Goal: Transaction & Acquisition: Purchase product/service

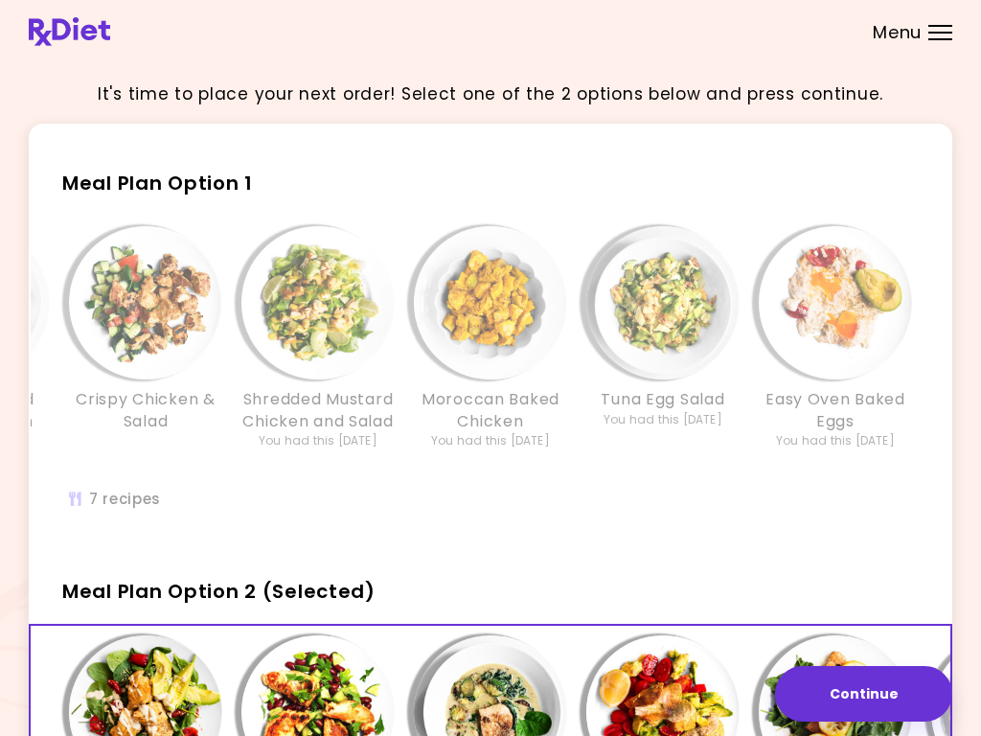
click at [158, 320] on img "Info - Crispy Chicken & Salad - Meal Plan Option 1" at bounding box center [145, 302] width 153 height 153
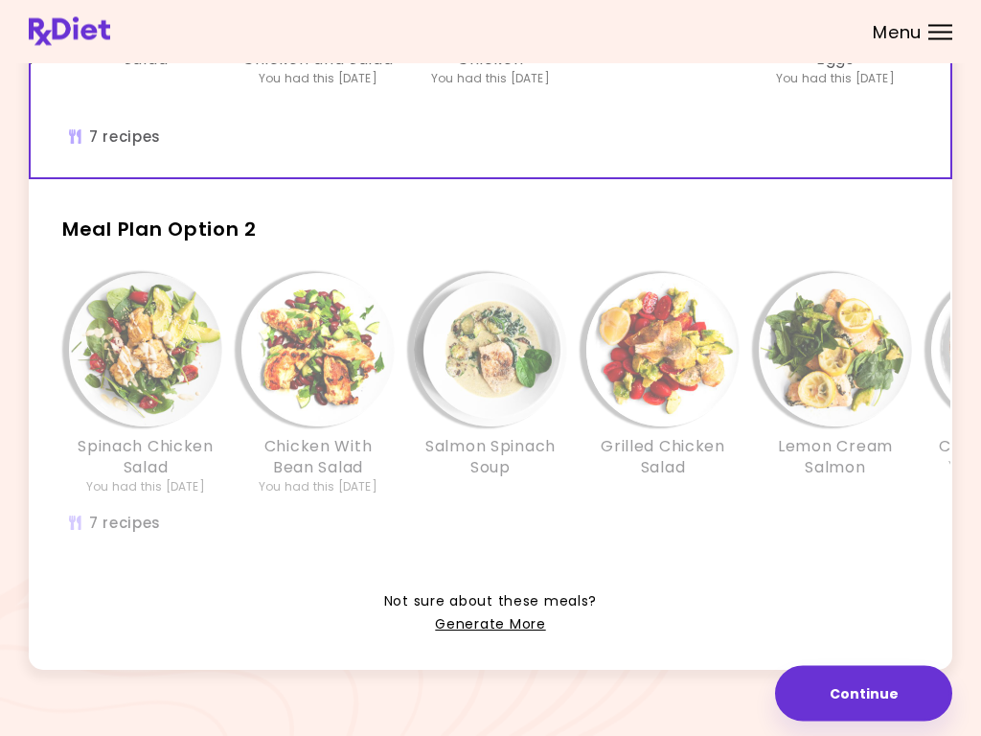
scroll to position [379, 0]
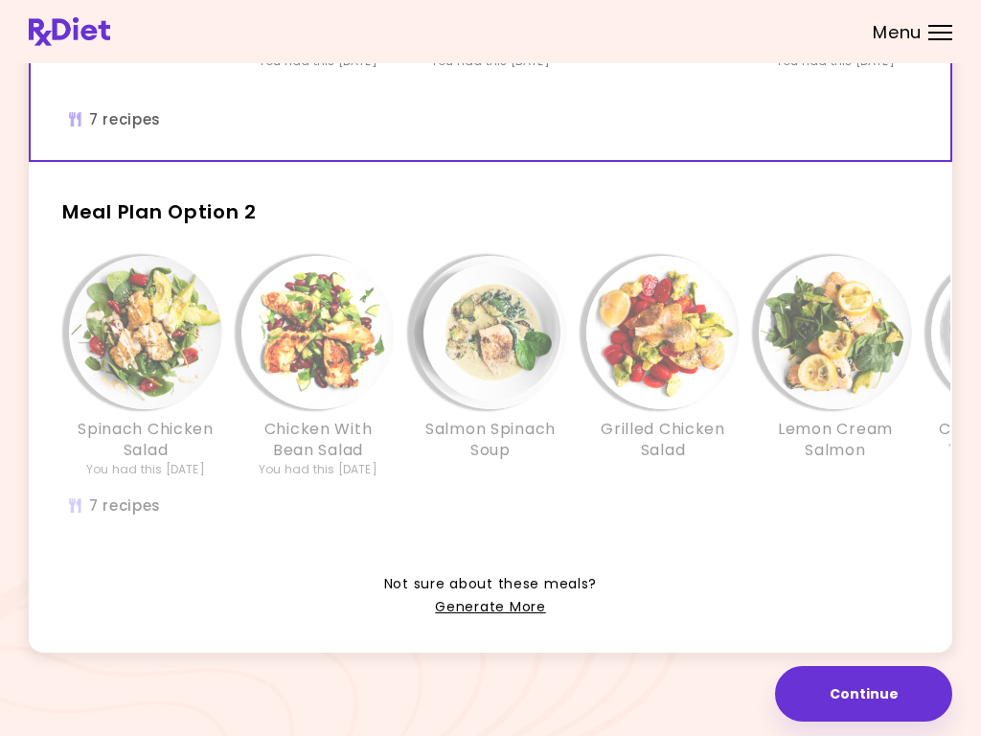
click at [144, 350] on img "Info - Spinach Chicken Salad - Meal Plan Option 2" at bounding box center [145, 332] width 153 height 153
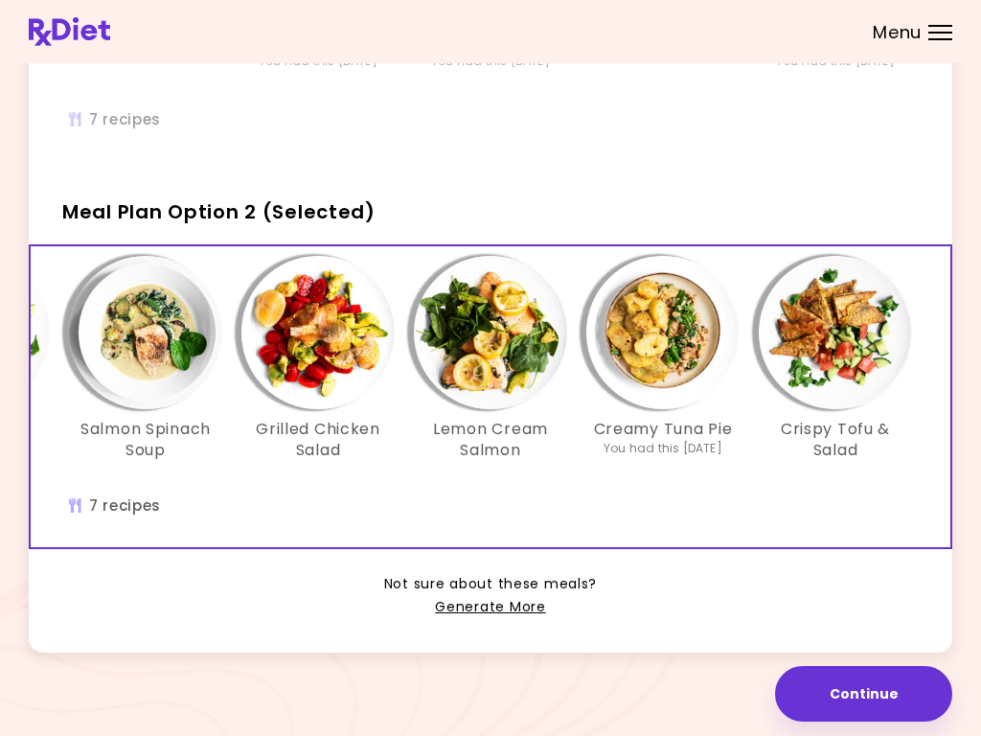
scroll to position [0, 345]
click at [485, 368] on img "Info - Lemon Cream Salmon - Meal Plan Option 2 (Selected)" at bounding box center [490, 332] width 153 height 153
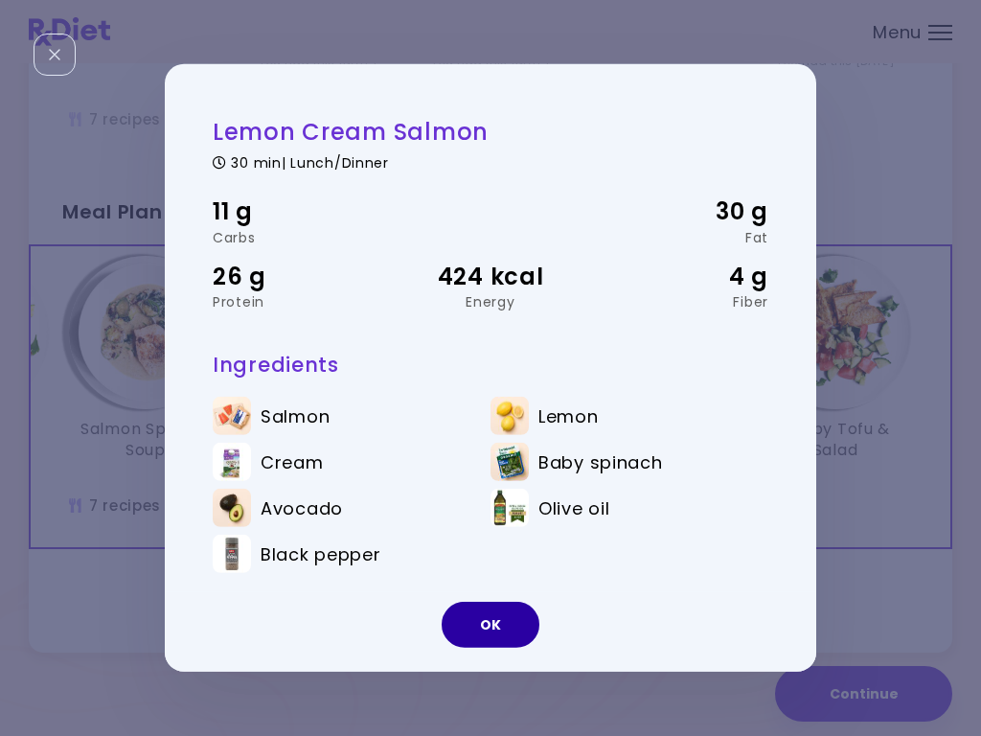
click at [493, 617] on button "OK" at bounding box center [491, 624] width 98 height 46
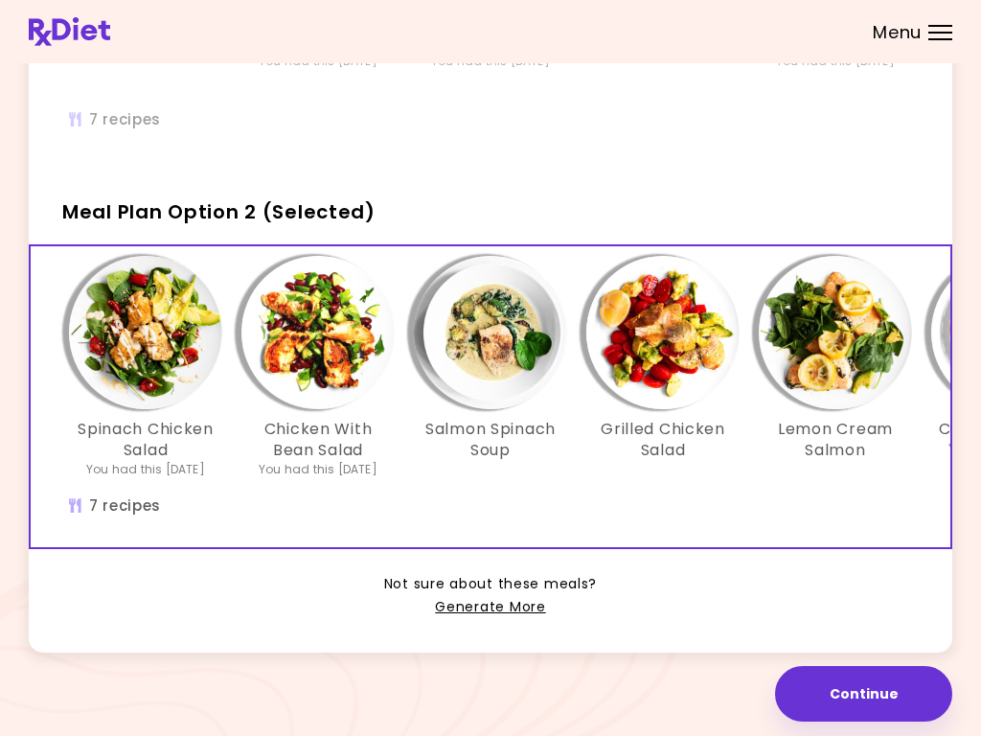
scroll to position [0, 0]
click at [169, 334] on img "Info - Spinach Chicken Salad - Meal Plan Option 2 (Selected)" at bounding box center [145, 332] width 153 height 153
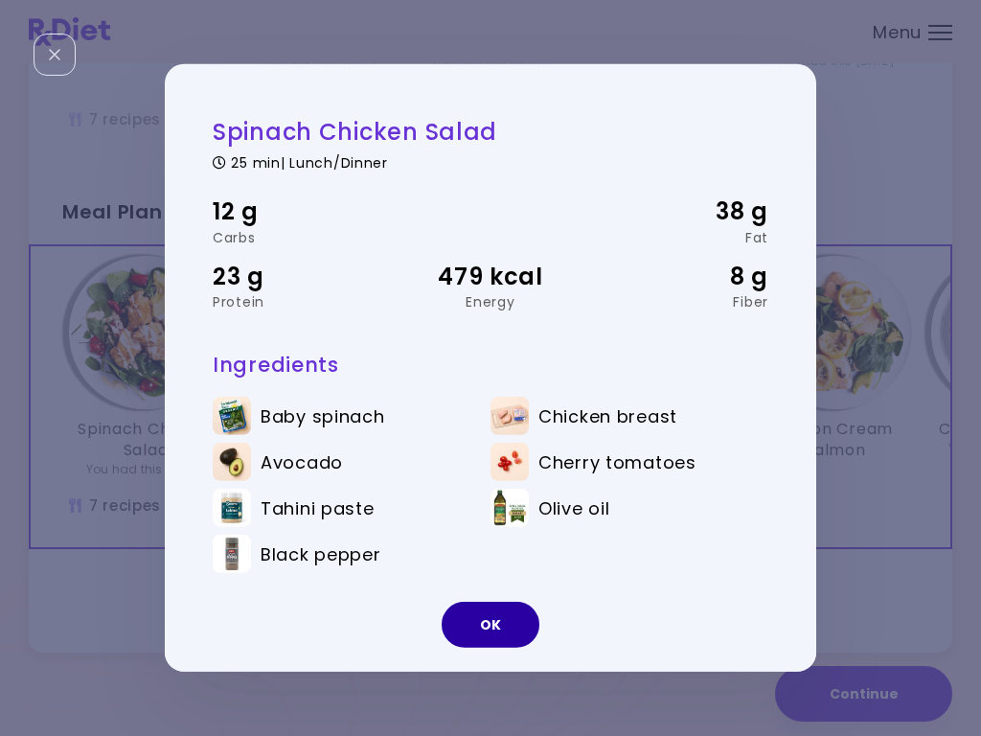
click at [497, 620] on button "OK" at bounding box center [491, 624] width 98 height 46
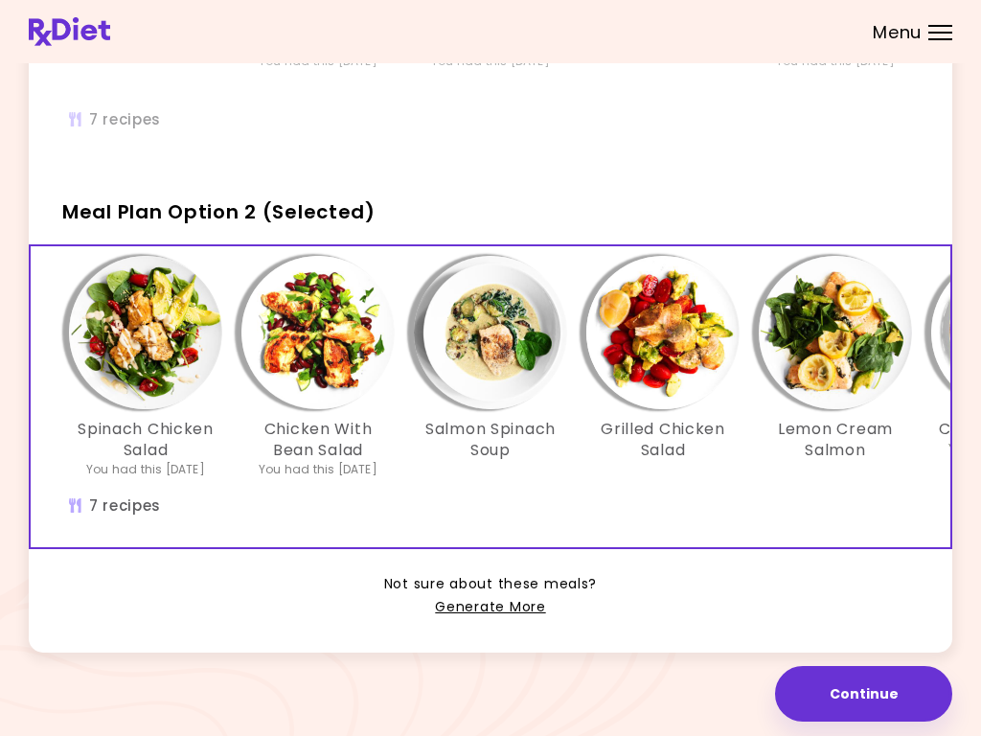
click at [333, 347] on img "Info - Chicken With Bean Salad - Meal Plan Option 2 (Selected)" at bounding box center [317, 332] width 153 height 153
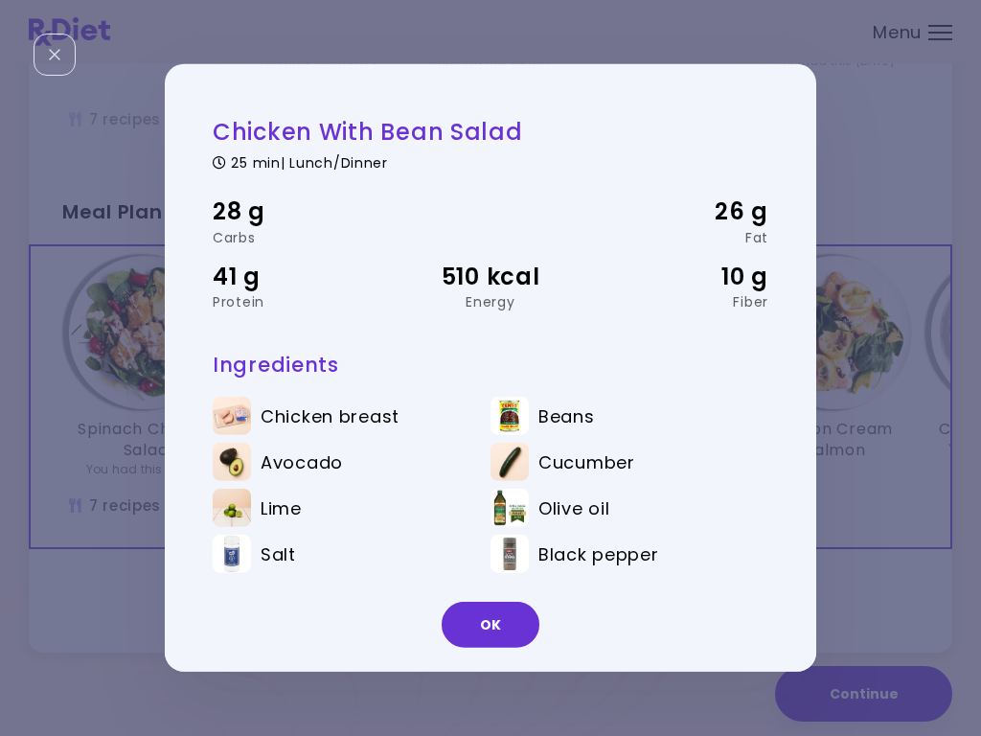
click at [490, 612] on button "OK" at bounding box center [491, 624] width 98 height 46
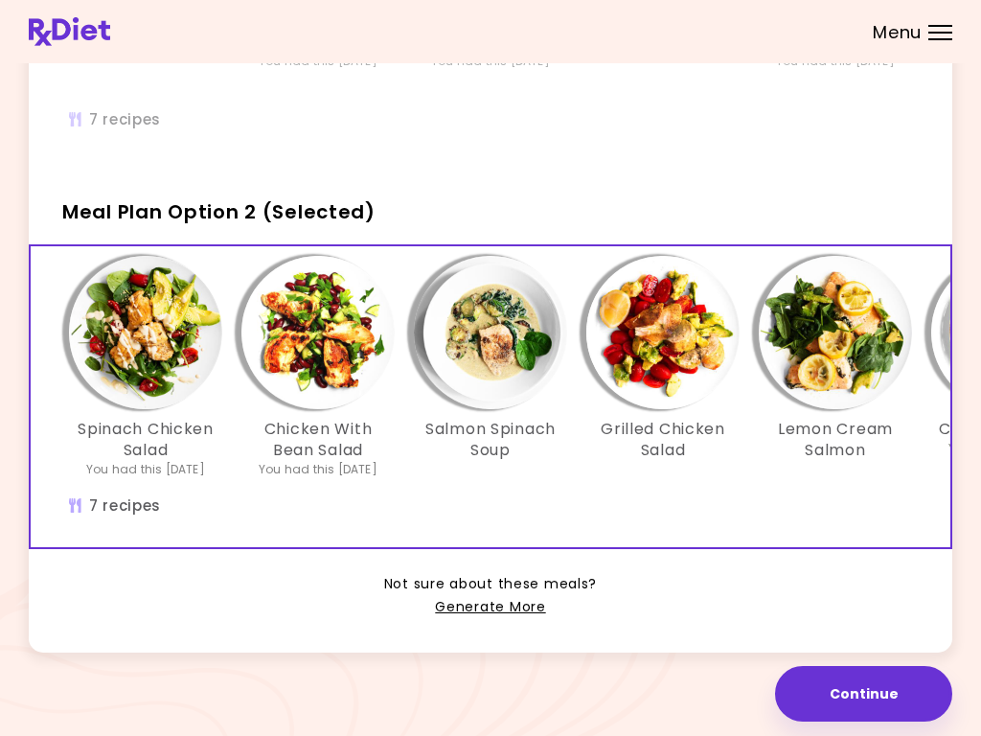
click at [486, 347] on img "Info - Salmon Spinach Soup - Meal Plan Option 2 (Selected)" at bounding box center [490, 332] width 153 height 153
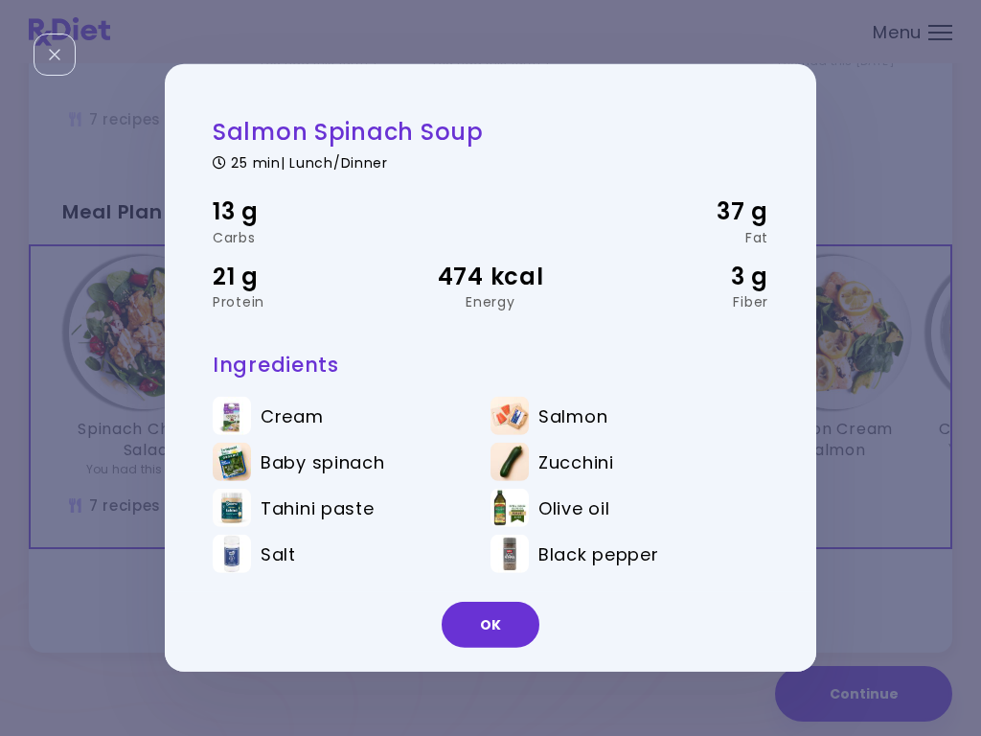
click at [483, 620] on button "OK" at bounding box center [491, 624] width 98 height 46
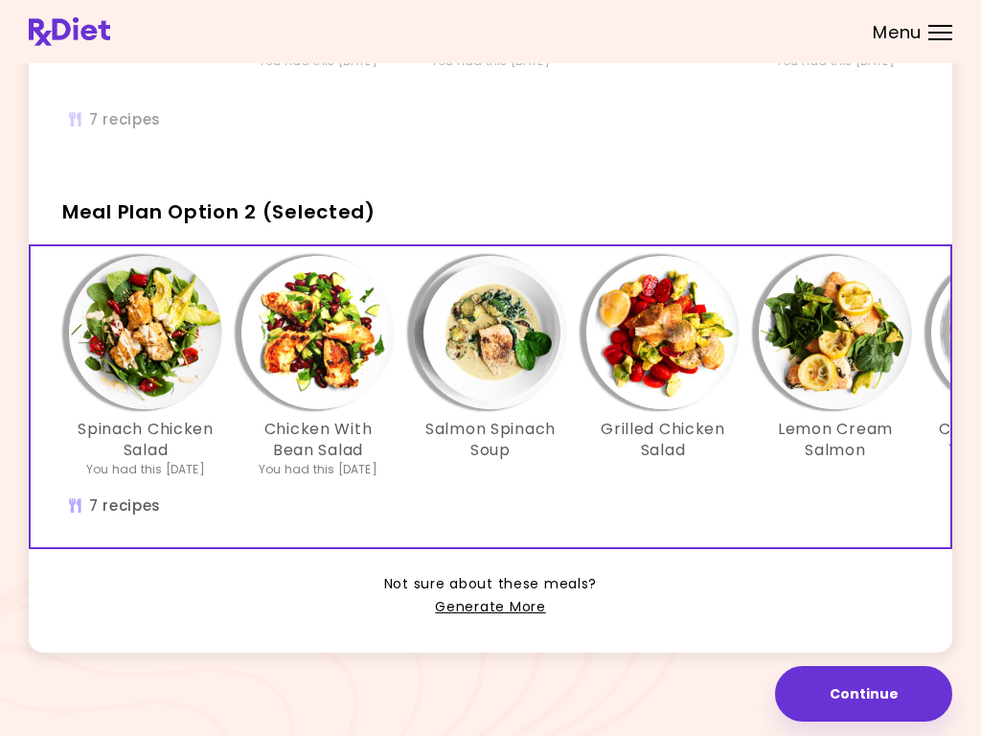
click at [651, 340] on img "Info - Grilled Chicken Salad - Meal Plan Option 2 (Selected)" at bounding box center [662, 332] width 153 height 153
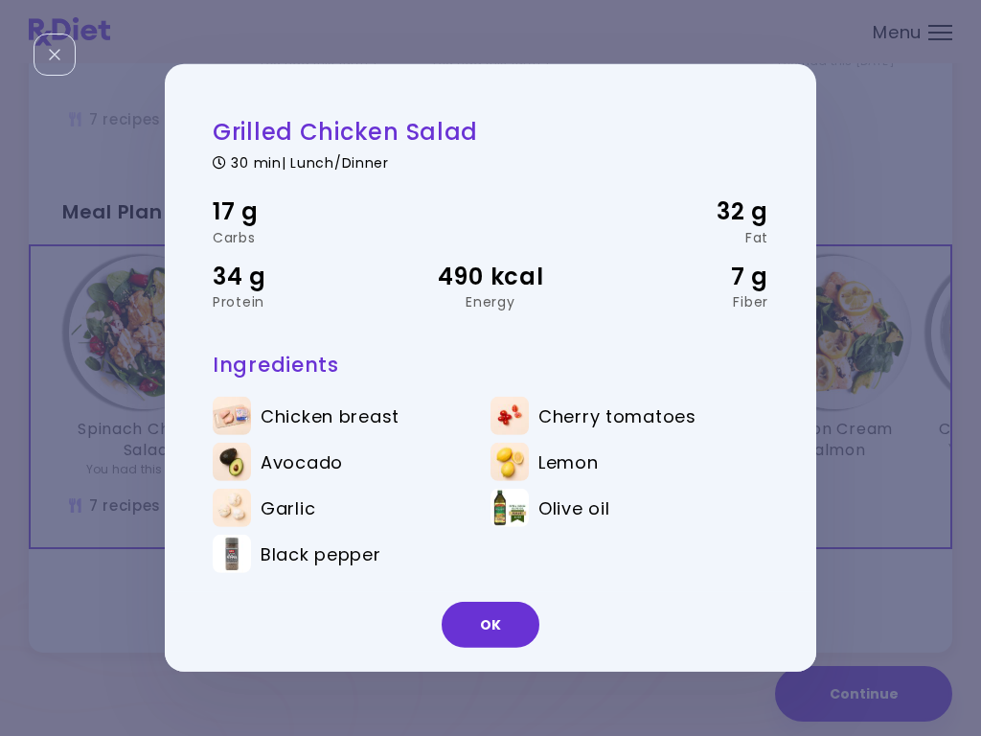
click at [493, 615] on button "OK" at bounding box center [491, 624] width 98 height 46
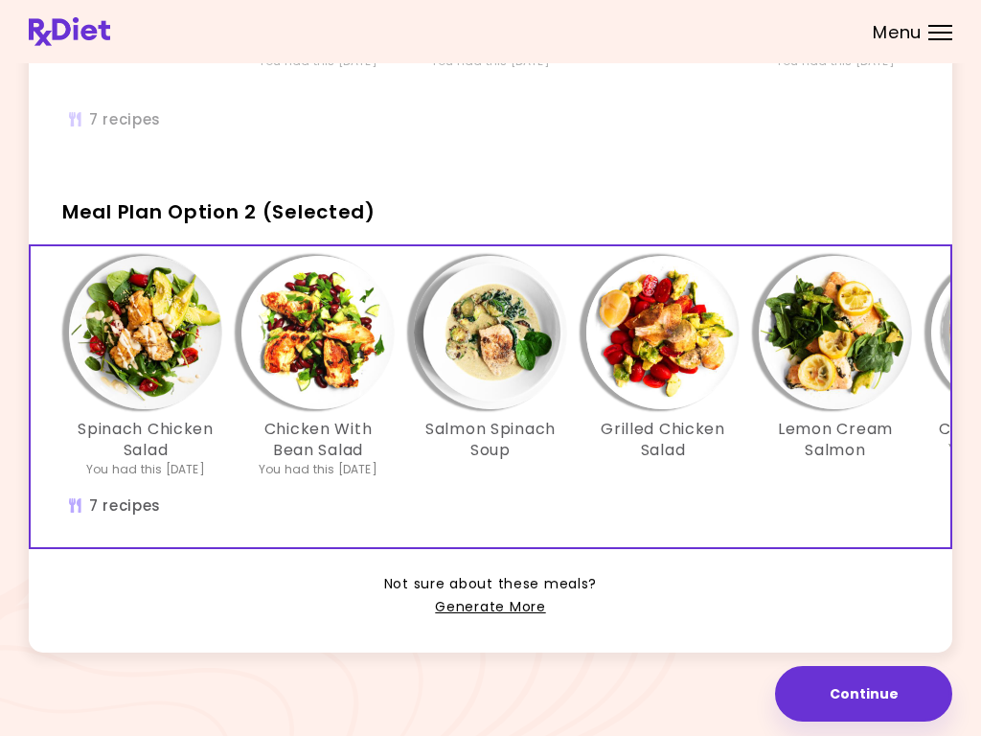
click at [644, 341] on img "Info - Grilled Chicken Salad - Meal Plan Option 2 (Selected)" at bounding box center [662, 332] width 153 height 153
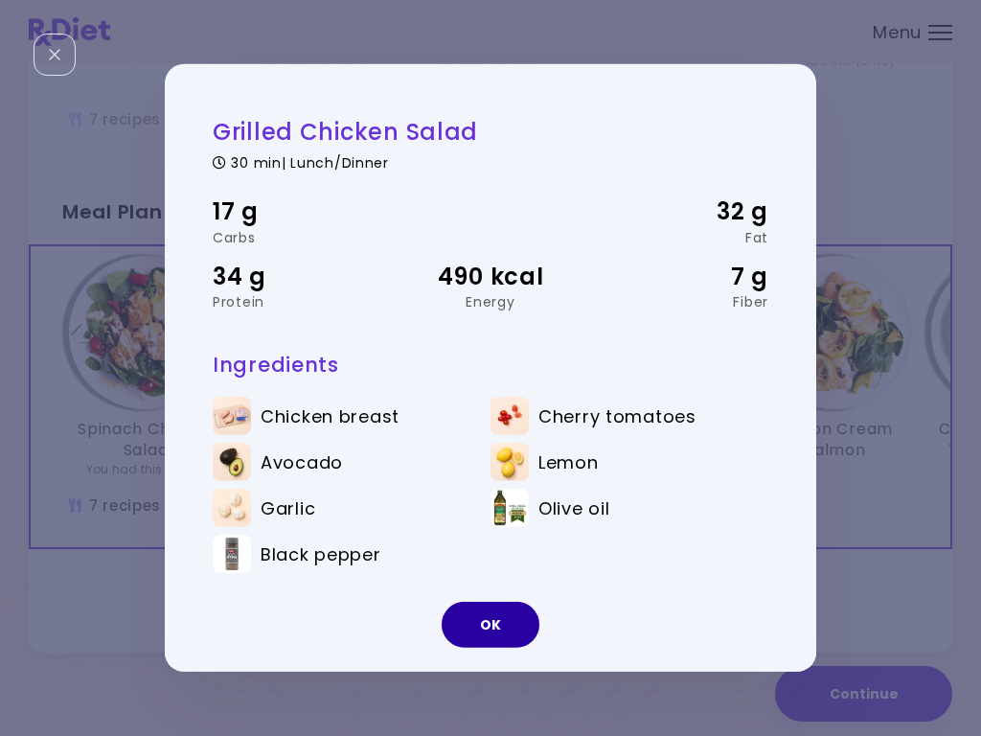
click at [491, 614] on button "OK" at bounding box center [491, 624] width 98 height 46
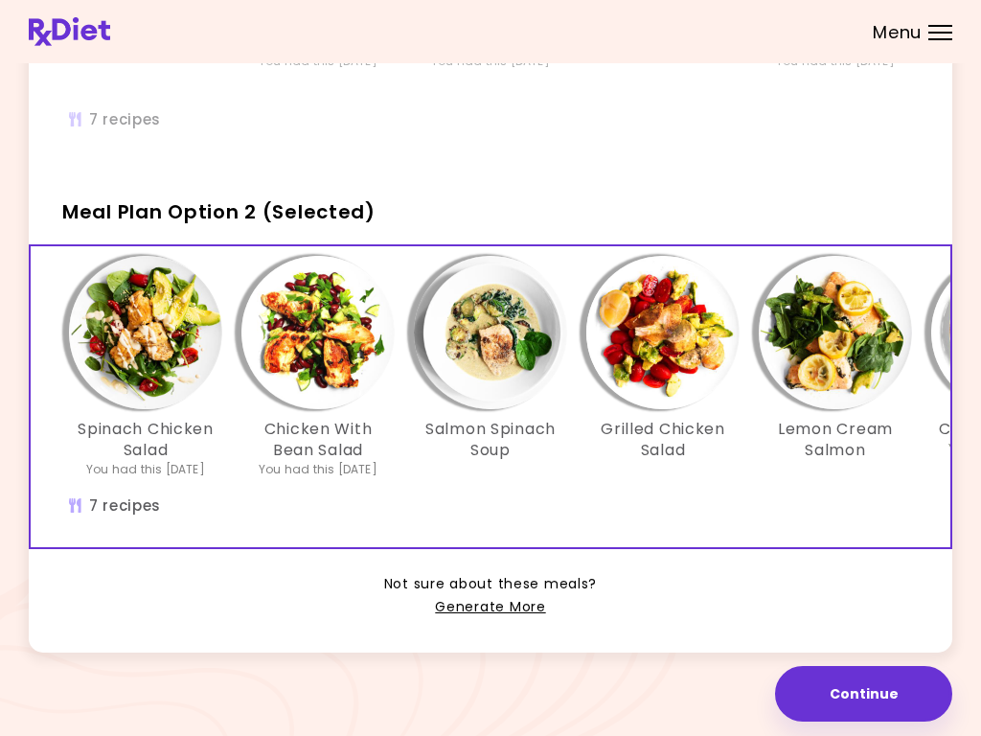
click at [814, 343] on img "Info - Lemon Cream Salmon - Meal Plan Option 2 (Selected)" at bounding box center [835, 332] width 153 height 153
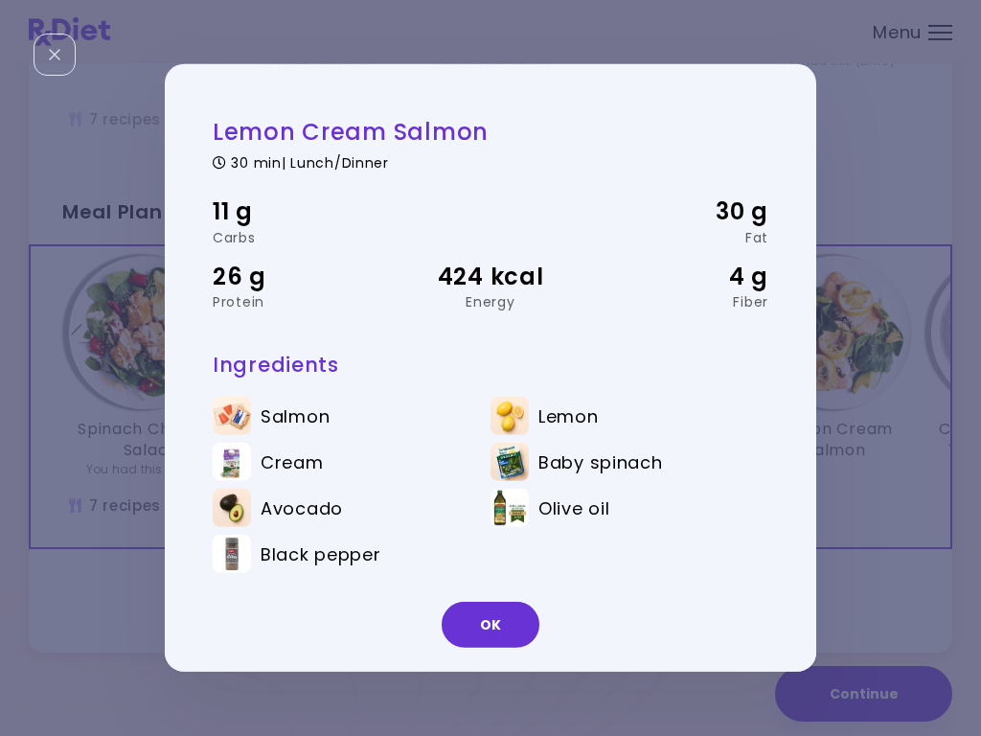
click at [483, 605] on button "OK" at bounding box center [491, 624] width 98 height 46
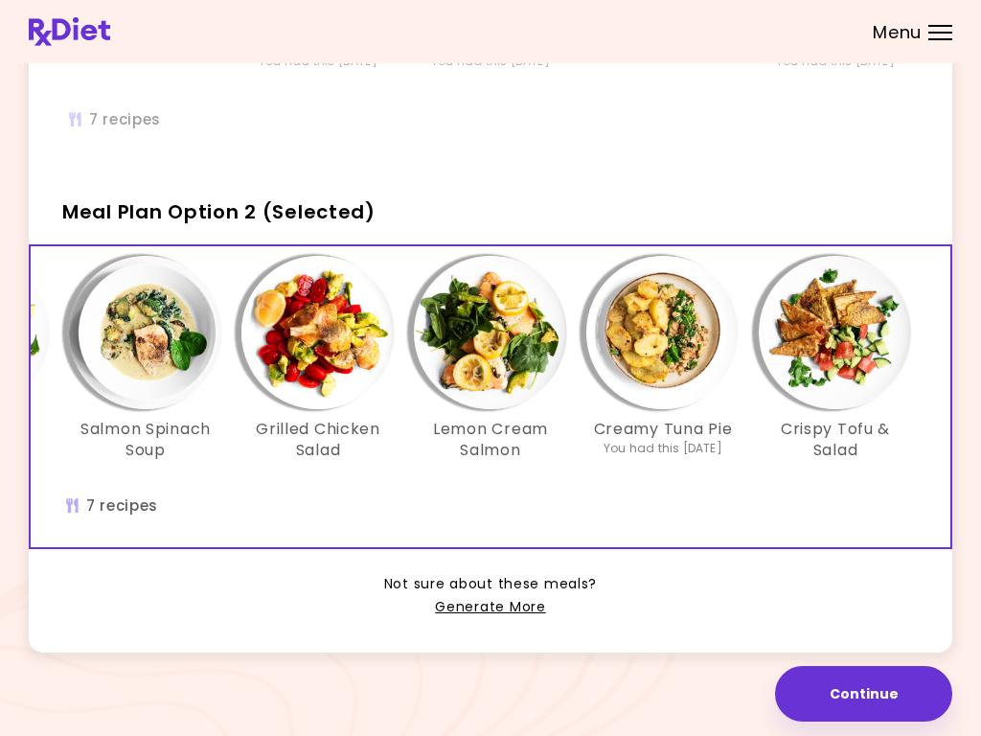
scroll to position [0, 345]
click at [658, 324] on img "Info - Creamy Tuna Pie - Meal Plan Option 2 (Selected)" at bounding box center [662, 332] width 153 height 153
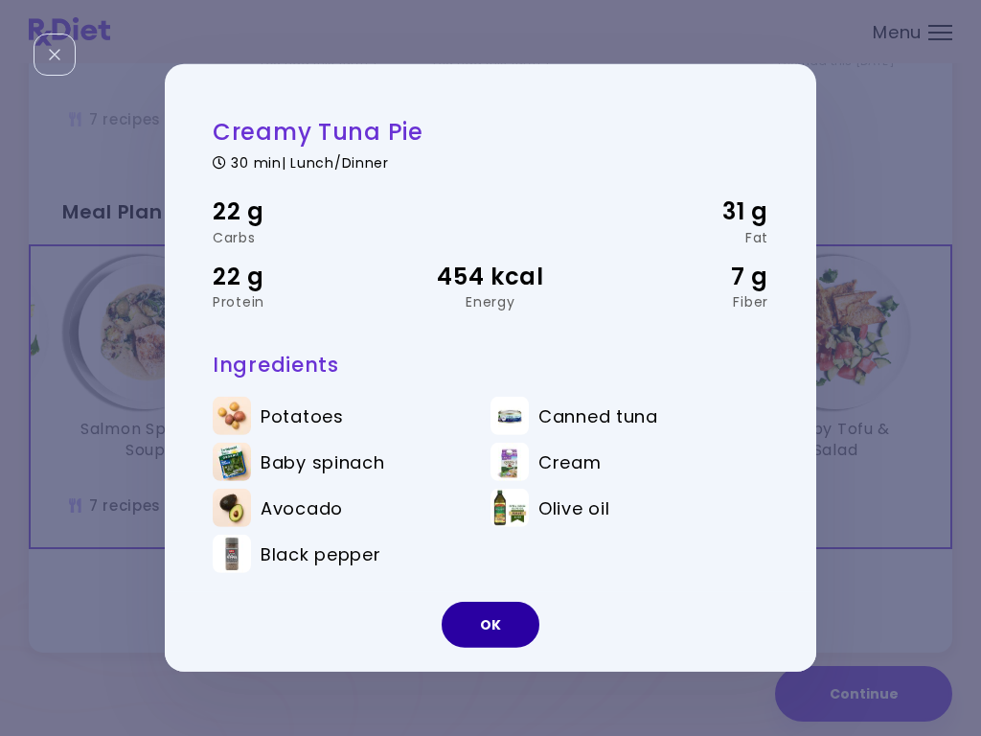
click at [487, 612] on button "OK" at bounding box center [491, 624] width 98 height 46
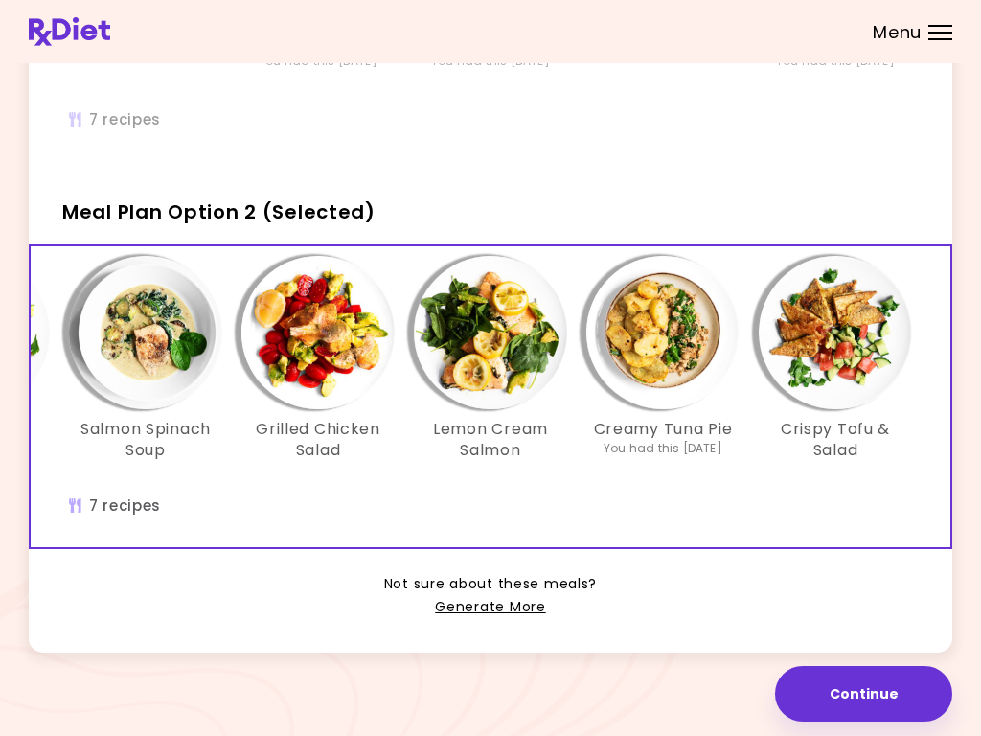
click at [828, 354] on img "Info - Crispy Tofu & Salad - Meal Plan Option 2 (Selected)" at bounding box center [835, 332] width 153 height 153
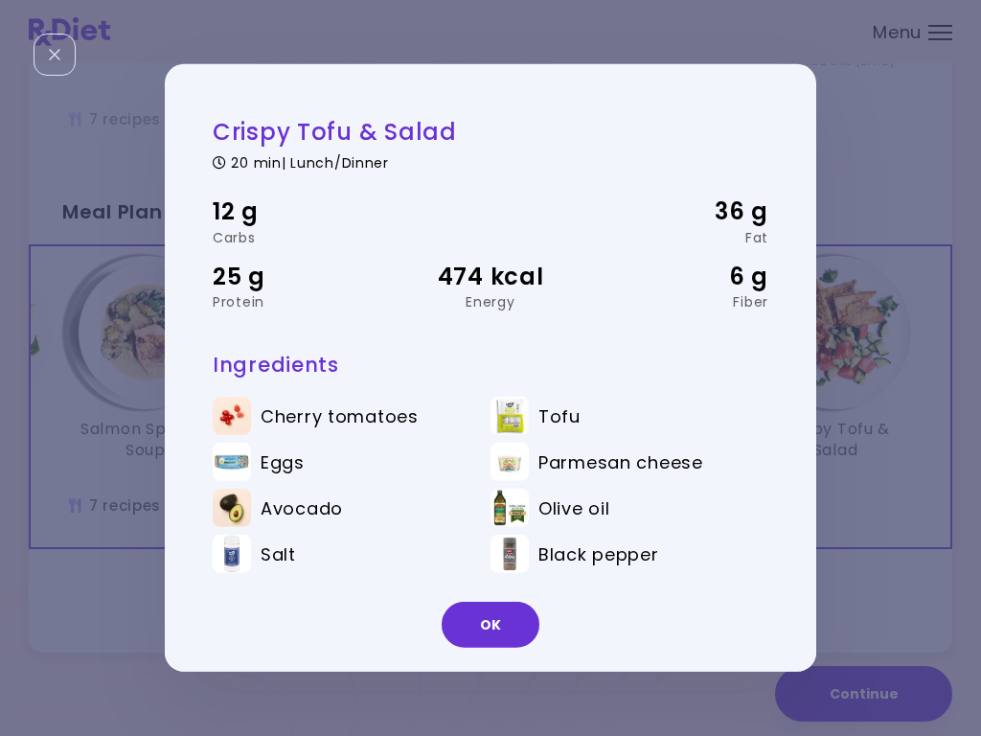
click at [487, 630] on button "OK" at bounding box center [491, 624] width 98 height 46
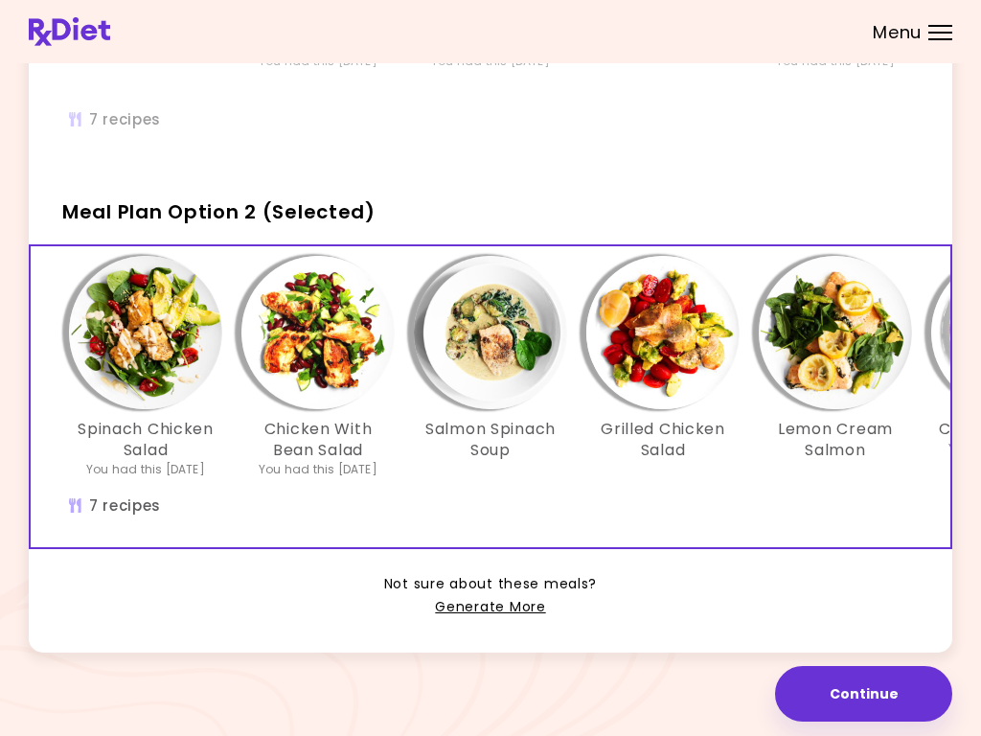
scroll to position [0, 0]
click at [157, 354] on img "Info - Spinach Chicken Salad - Meal Plan Option 2 (Selected)" at bounding box center [145, 332] width 153 height 153
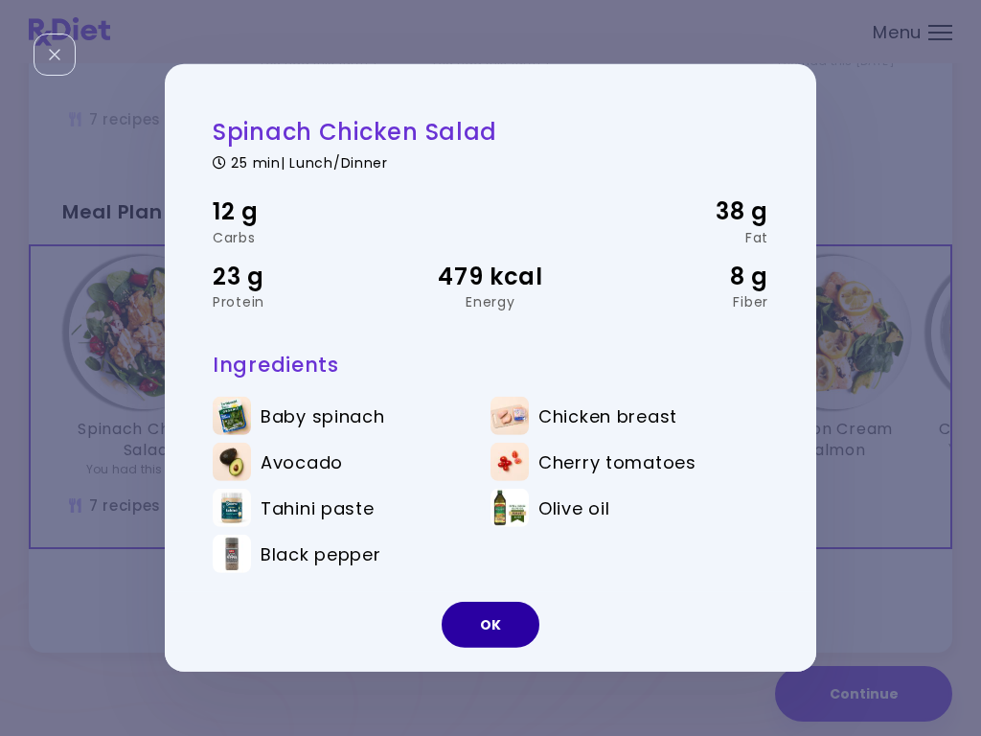
click at [493, 613] on button "OK" at bounding box center [491, 624] width 98 height 46
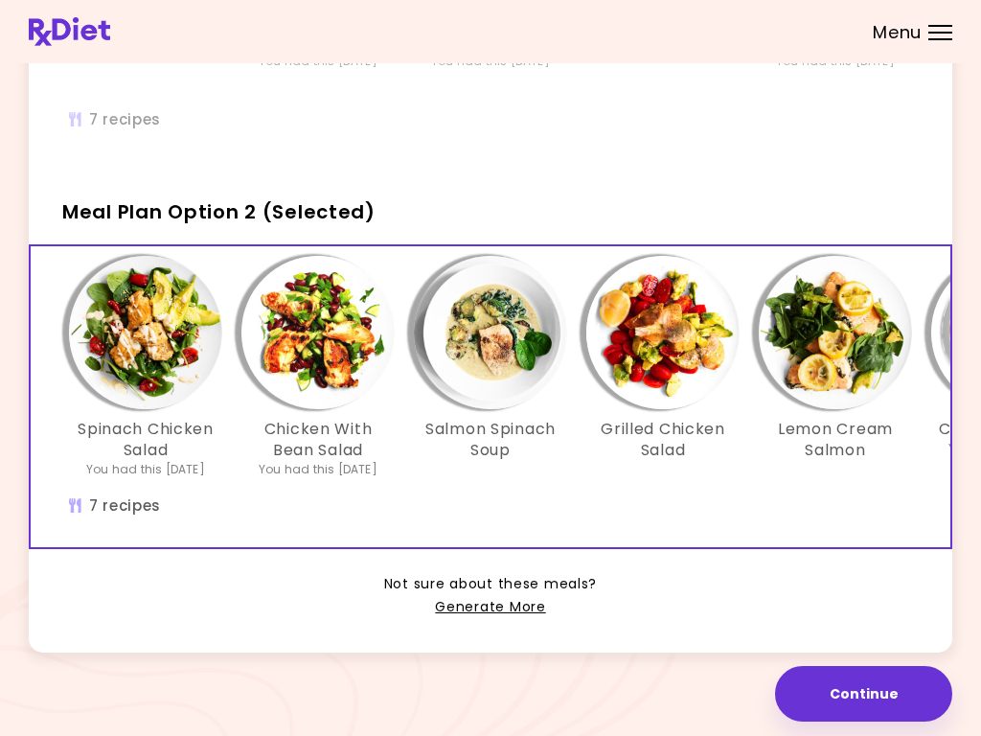
click at [873, 694] on button "Continue" at bounding box center [863, 694] width 177 height 56
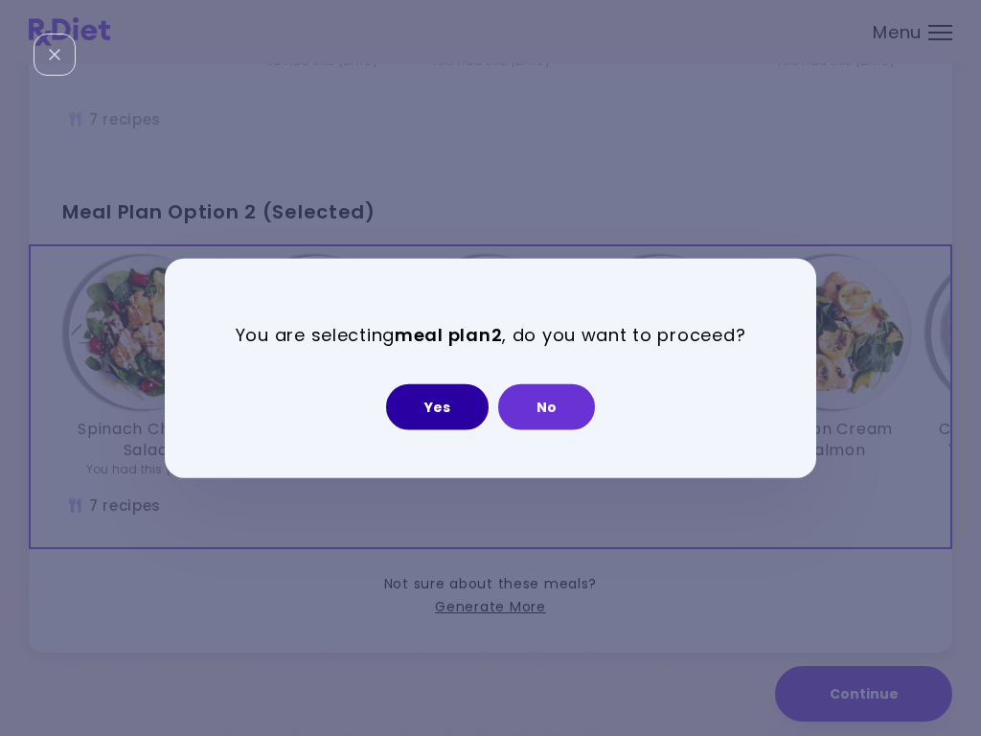
click at [442, 401] on button "Yes" at bounding box center [437, 406] width 102 height 46
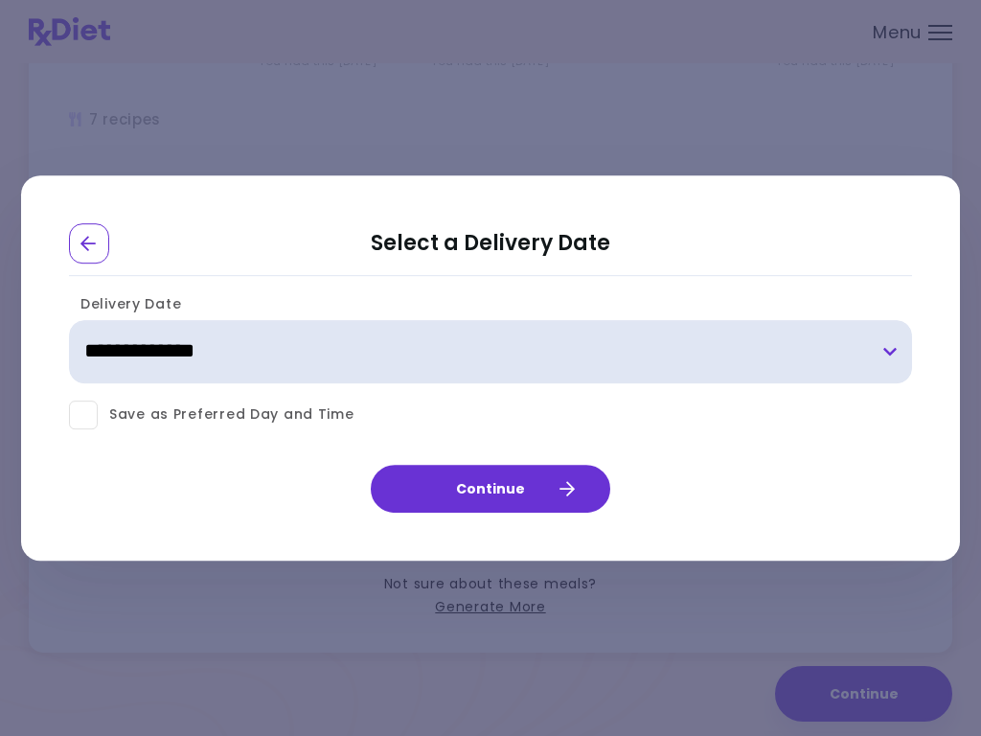
click at [885, 356] on select "**********" at bounding box center [490, 351] width 843 height 63
select select "**********"
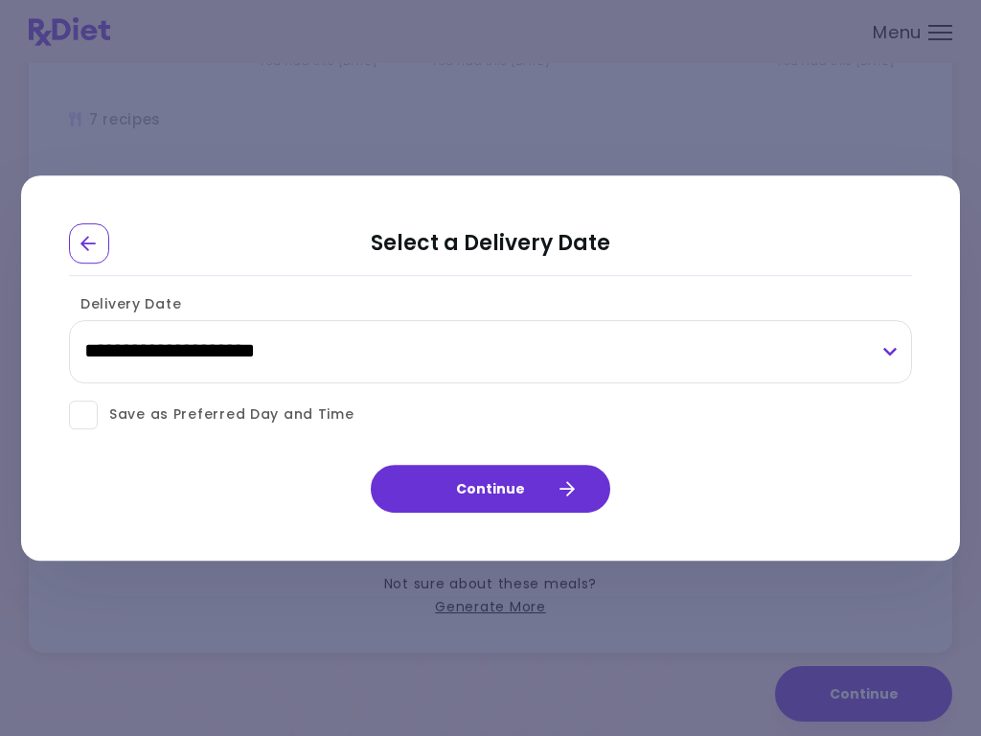
click at [501, 486] on button "Continue" at bounding box center [490, 489] width 239 height 48
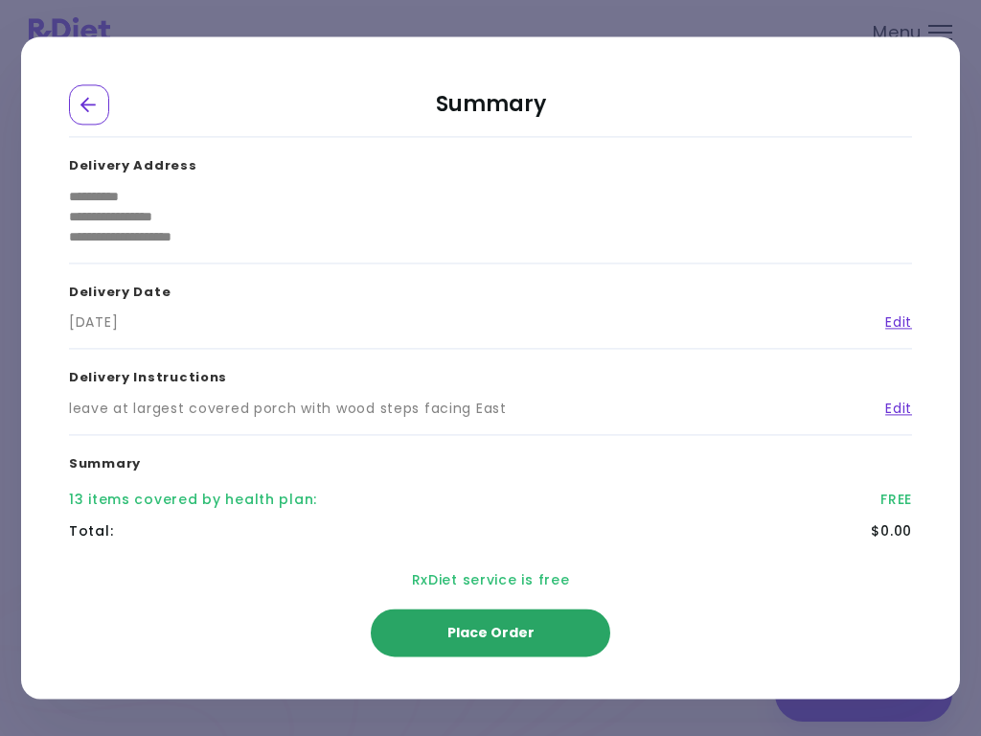
click at [499, 631] on span "Place Order" at bounding box center [490, 632] width 87 height 19
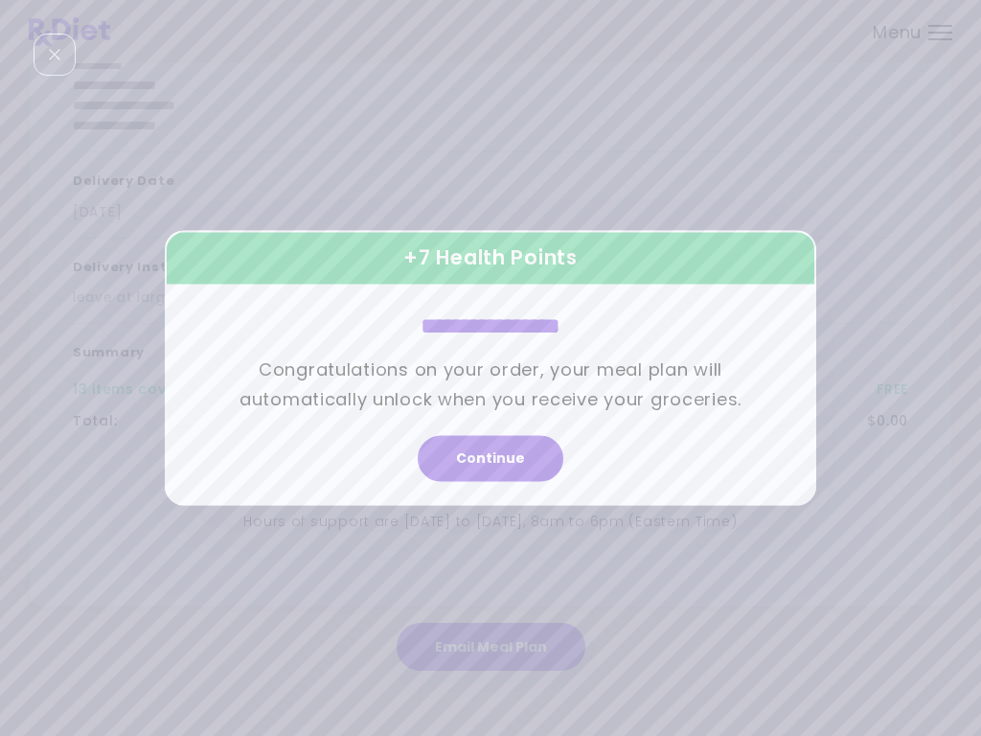
scroll to position [240, 0]
click at [490, 448] on button "Continue" at bounding box center [491, 459] width 146 height 46
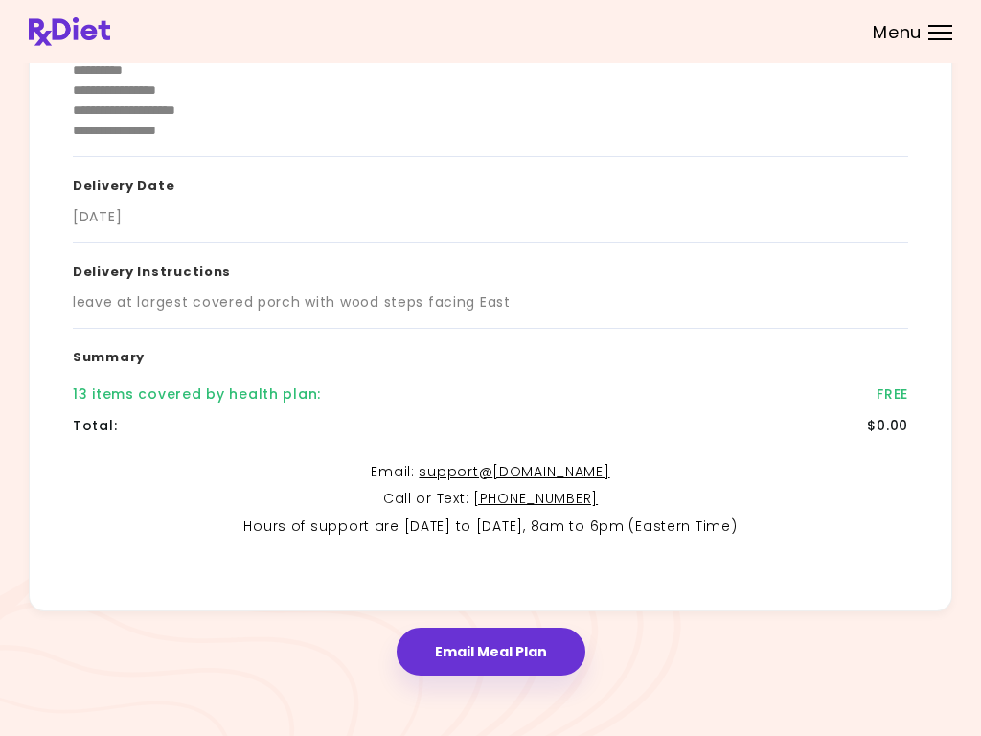
click at [504, 663] on button "Email Meal Plan" at bounding box center [491, 651] width 189 height 48
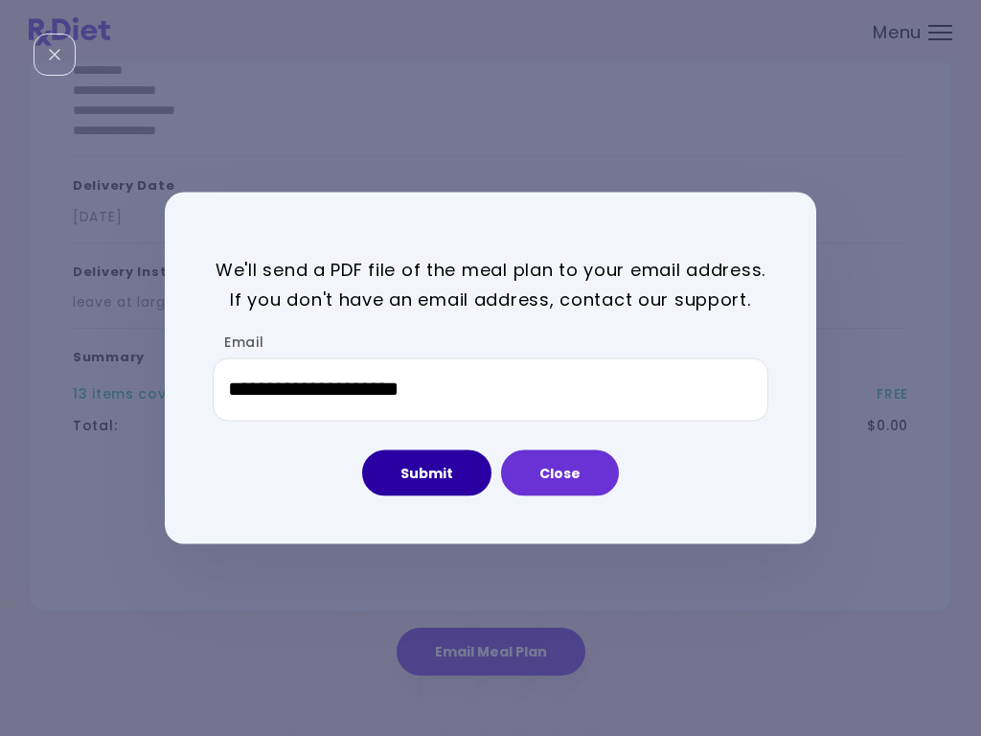
click at [436, 481] on button "Submit" at bounding box center [426, 472] width 129 height 46
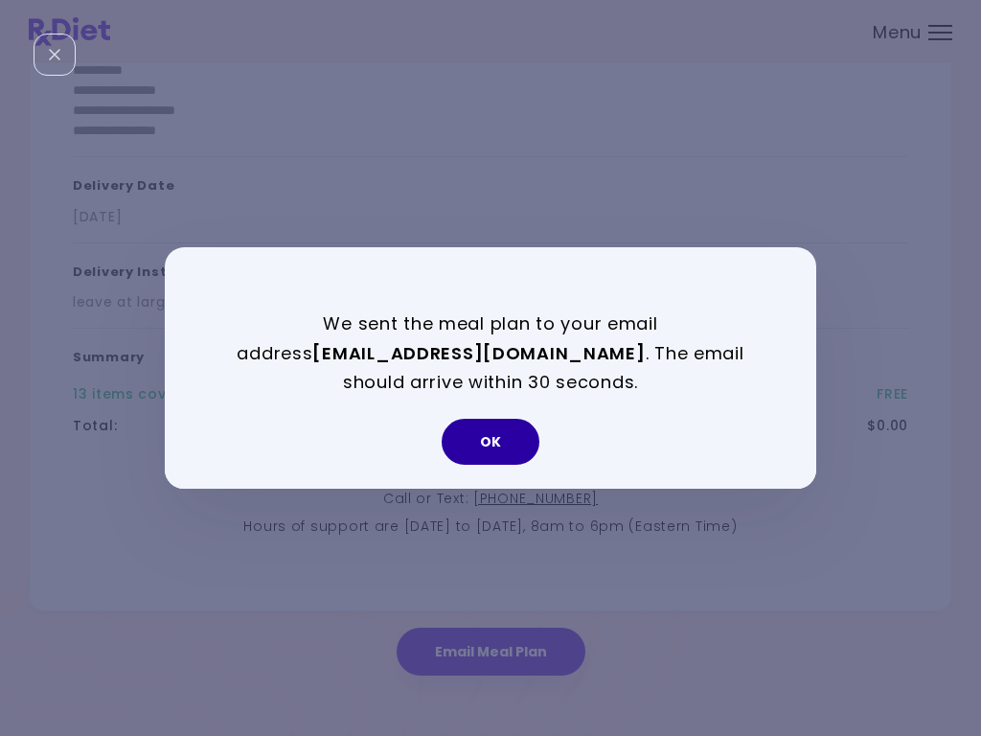
click at [492, 438] on button "OK" at bounding box center [491, 442] width 98 height 46
